Goal: Browse casually

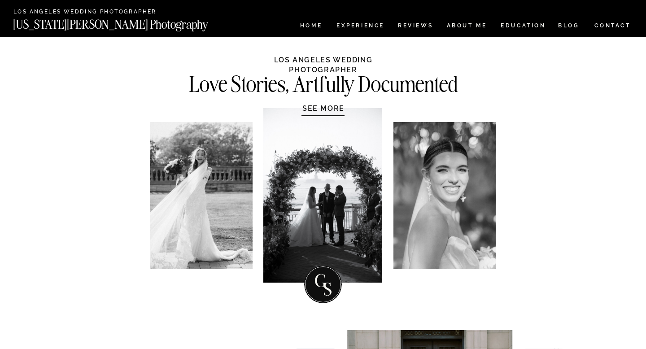
click at [331, 114] on div at bounding box center [322, 195] width 119 height 175
click at [324, 109] on h1 "SEE MORE" at bounding box center [323, 108] width 85 height 9
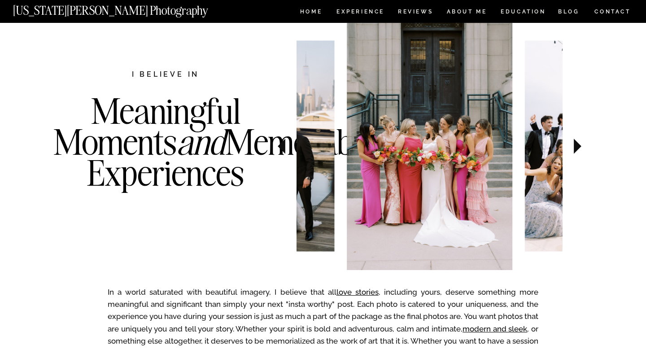
scroll to position [311, 0]
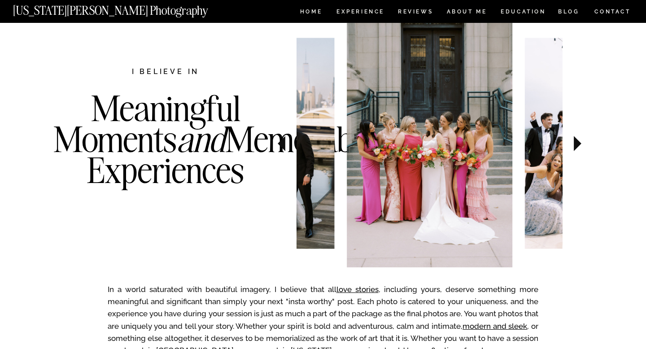
click at [581, 146] on icon at bounding box center [578, 143] width 30 height 31
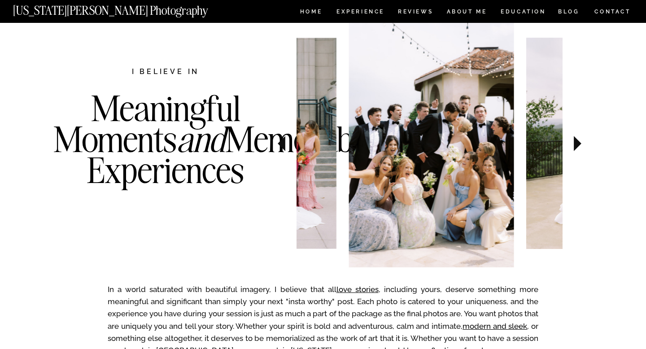
click at [581, 146] on icon at bounding box center [578, 143] width 30 height 31
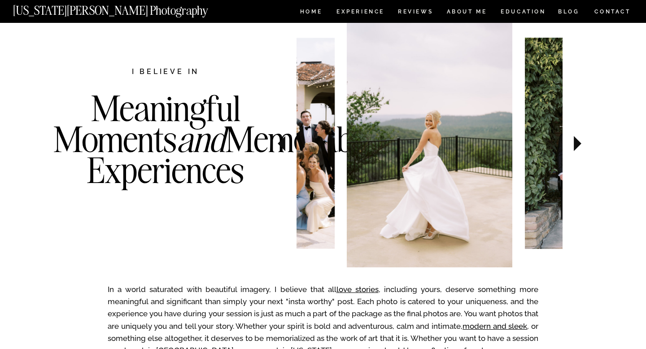
click at [579, 145] on icon at bounding box center [578, 143] width 8 height 15
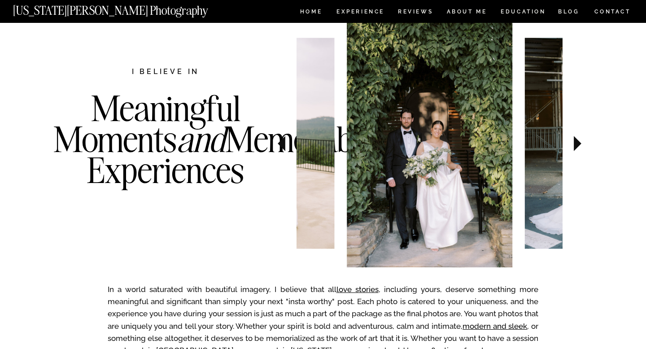
click at [579, 145] on icon at bounding box center [578, 143] width 8 height 15
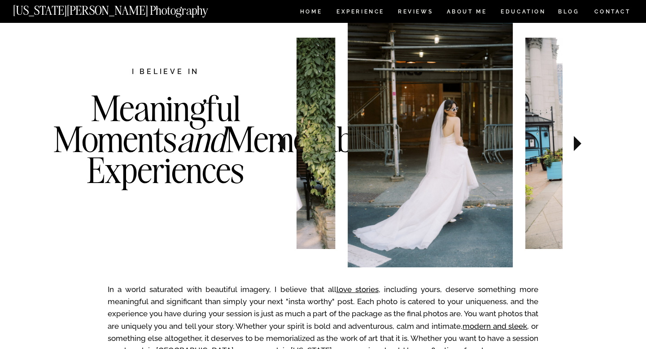
click at [579, 145] on icon at bounding box center [578, 143] width 8 height 15
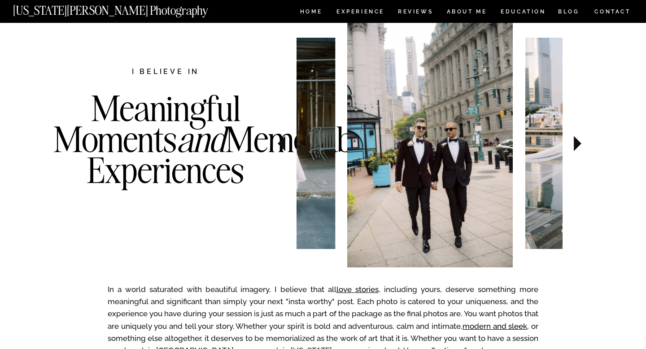
click at [579, 145] on icon at bounding box center [578, 143] width 8 height 15
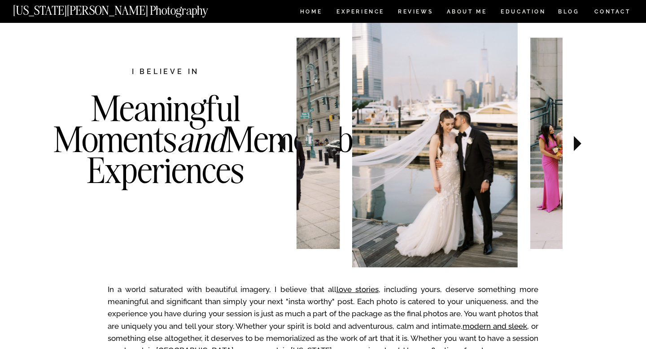
click at [579, 145] on icon at bounding box center [578, 143] width 8 height 15
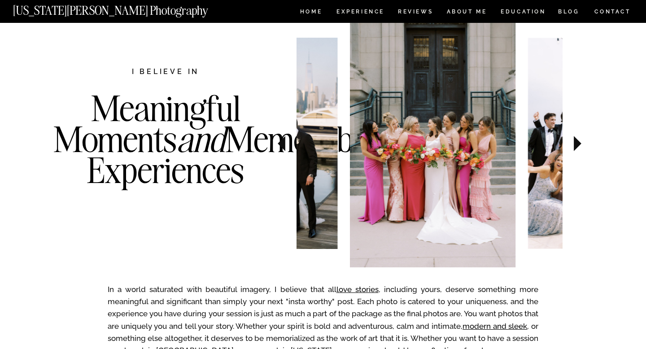
click at [579, 145] on icon at bounding box center [578, 143] width 8 height 15
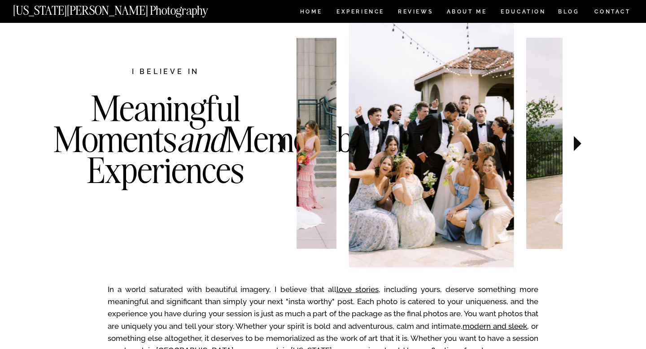
click at [579, 145] on icon at bounding box center [578, 143] width 8 height 15
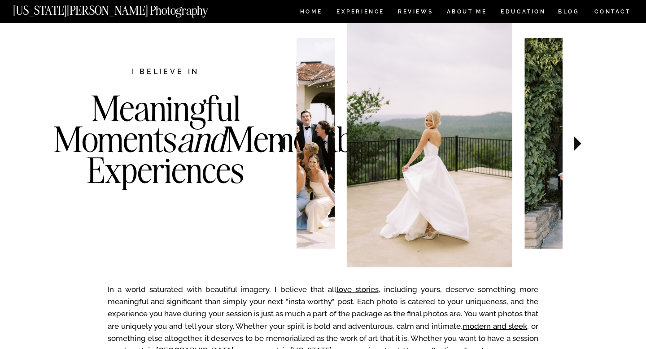
click at [579, 145] on icon at bounding box center [578, 143] width 8 height 15
